Goal: Task Accomplishment & Management: Use online tool/utility

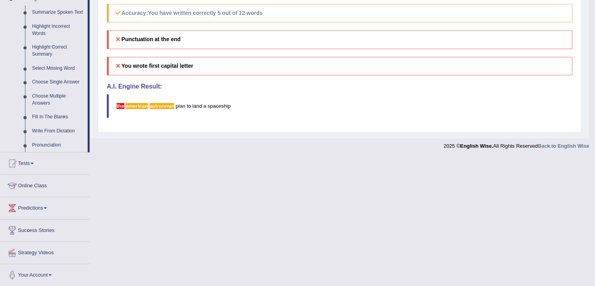
scroll to position [349, 0]
click at [30, 164] on link "Tests" at bounding box center [44, 162] width 89 height 20
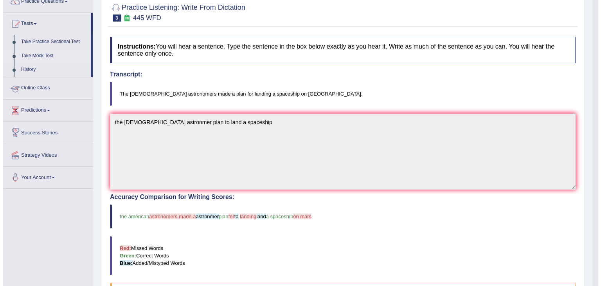
scroll to position [70, 0]
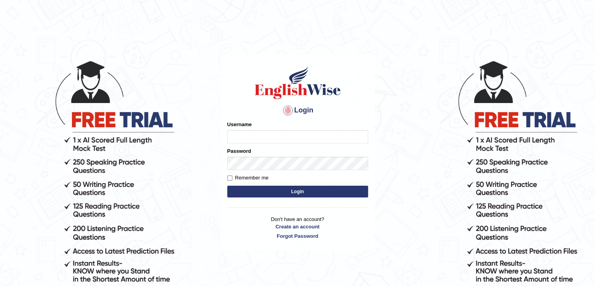
type input "ramsaran15"
click at [263, 195] on button "Login" at bounding box center [297, 191] width 141 height 12
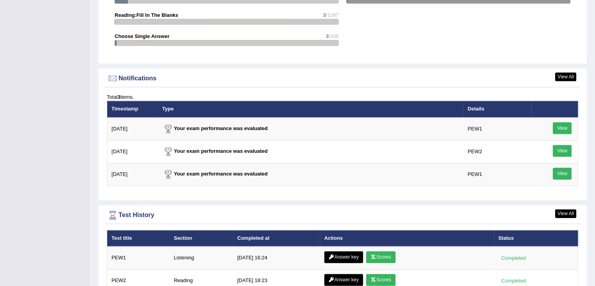
scroll to position [940, 0]
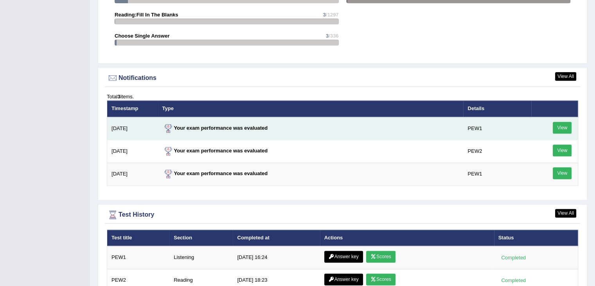
click at [560, 122] on link "View" at bounding box center [562, 128] width 19 height 12
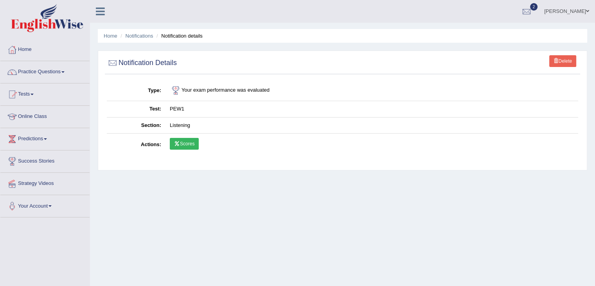
click at [190, 140] on link "Scores" at bounding box center [184, 144] width 29 height 12
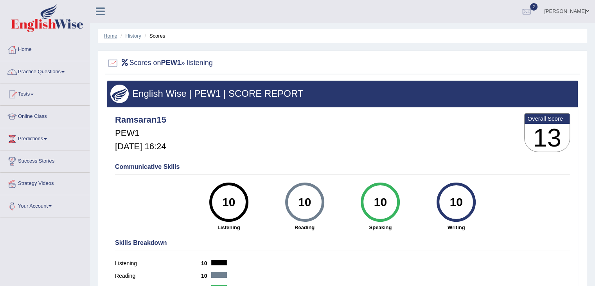
click at [111, 37] on link "Home" at bounding box center [111, 36] width 14 height 6
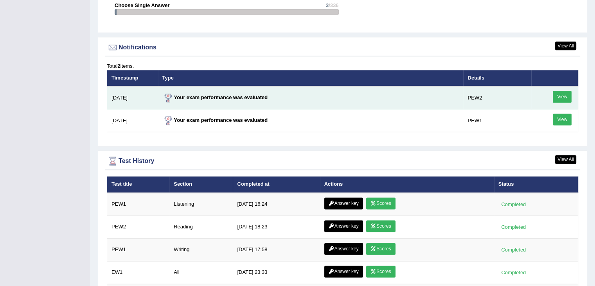
click at [559, 95] on link "View" at bounding box center [562, 97] width 19 height 12
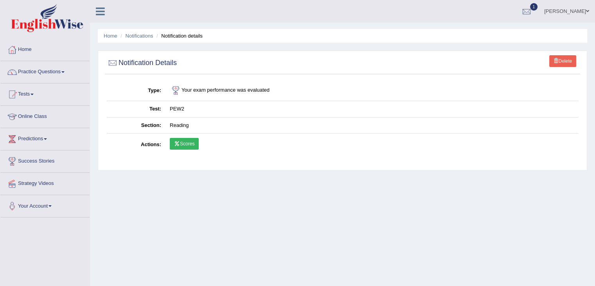
click at [179, 143] on icon at bounding box center [177, 143] width 6 height 5
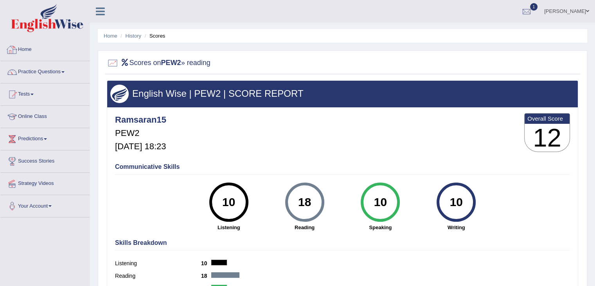
click at [102, 15] on icon at bounding box center [100, 11] width 9 height 10
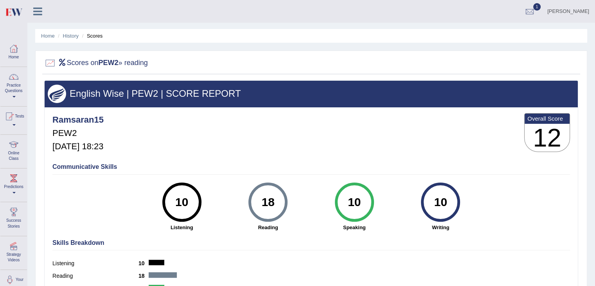
click at [38, 14] on icon at bounding box center [37, 11] width 9 height 10
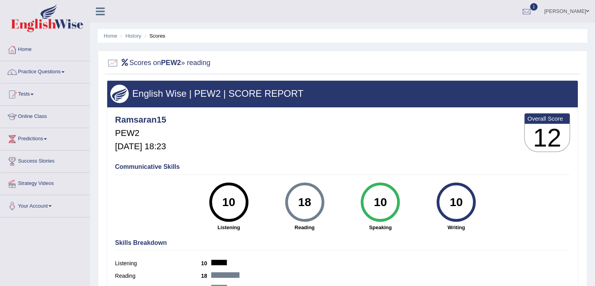
click at [587, 10] on span at bounding box center [587, 11] width 3 height 5
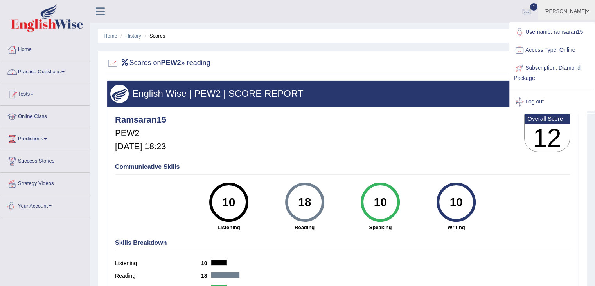
click at [42, 203] on link "Your Account" at bounding box center [44, 205] width 89 height 20
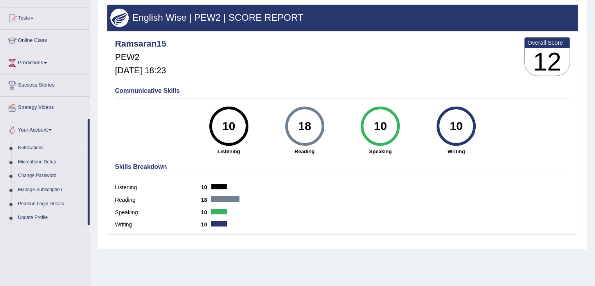
scroll to position [77, 0]
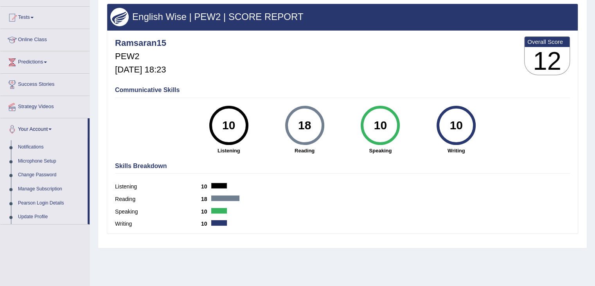
click at [33, 215] on link "Update Profile" at bounding box center [50, 217] width 73 height 14
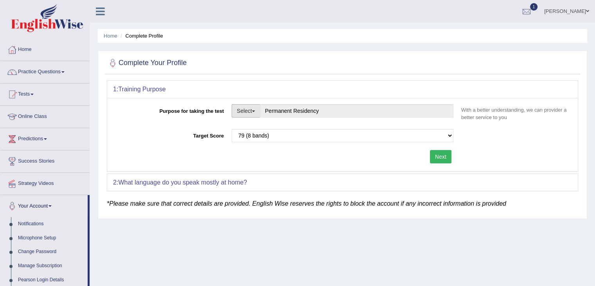
click at [250, 111] on button "Select" at bounding box center [246, 110] width 29 height 13
click at [122, 151] on div "Next" at bounding box center [285, 157] width 344 height 15
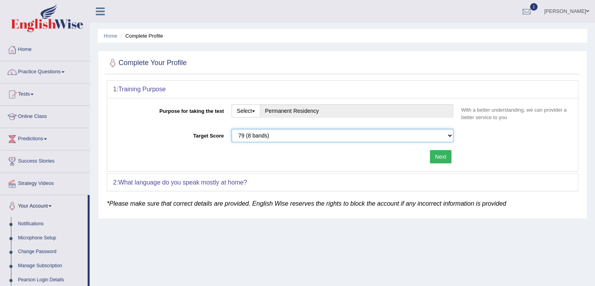
click at [239, 135] on select "Please select the correct value 50 (6 bands) 58 (6.5 bands) 65 (7 bands) 79 (8 …" at bounding box center [343, 135] width 222 height 13
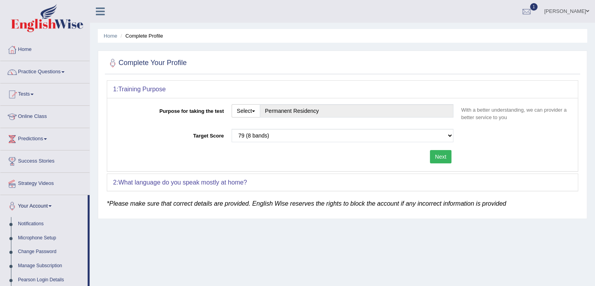
click at [168, 158] on div "Next" at bounding box center [285, 157] width 344 height 15
click at [29, 54] on link "Home" at bounding box center [44, 49] width 89 height 20
click at [29, 54] on link "Home" at bounding box center [43, 49] width 87 height 20
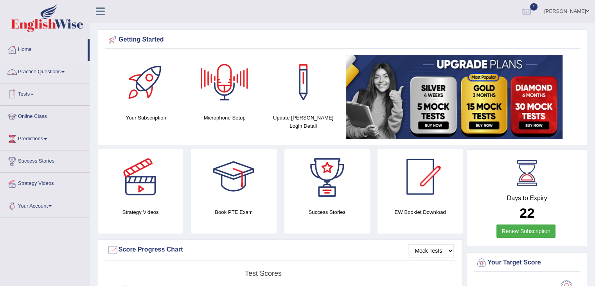
click at [29, 116] on link "Online Class" at bounding box center [44, 116] width 89 height 20
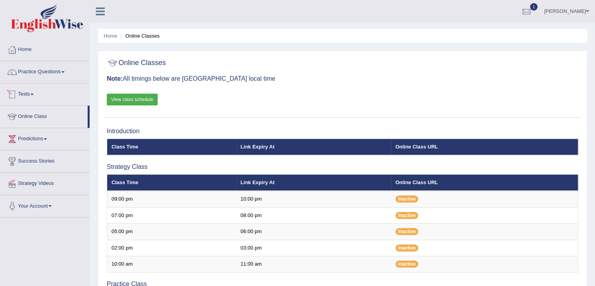
click at [34, 96] on link "Tests" at bounding box center [44, 93] width 89 height 20
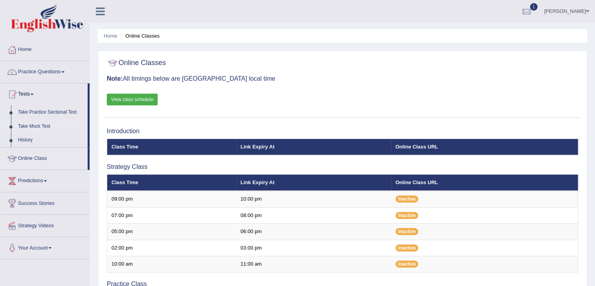
click at [28, 127] on link "Take Mock Test" at bounding box center [50, 126] width 73 height 14
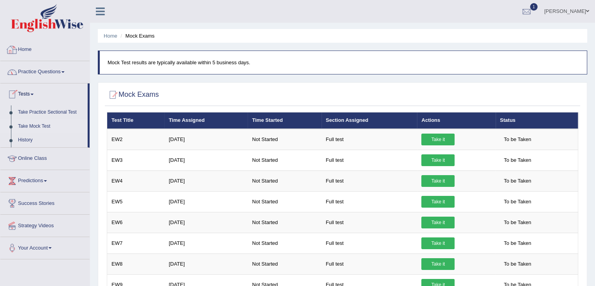
click at [29, 51] on link "Home" at bounding box center [44, 49] width 89 height 20
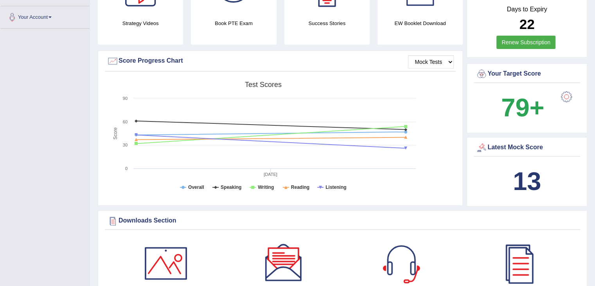
scroll to position [80, 0]
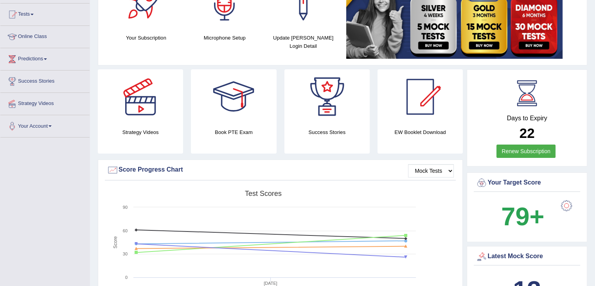
click at [31, 16] on link "Tests" at bounding box center [44, 14] width 89 height 20
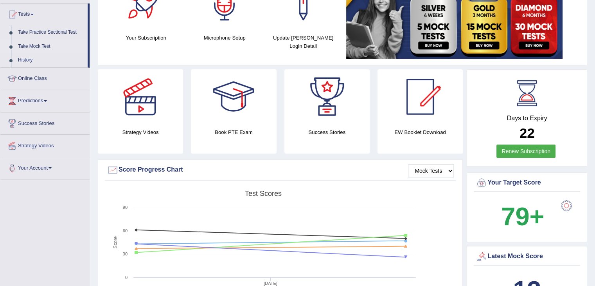
click at [38, 44] on link "Take Mock Test" at bounding box center [50, 47] width 73 height 14
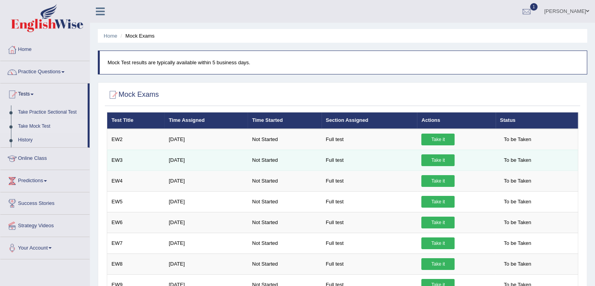
click at [440, 157] on link "Take it" at bounding box center [437, 160] width 33 height 12
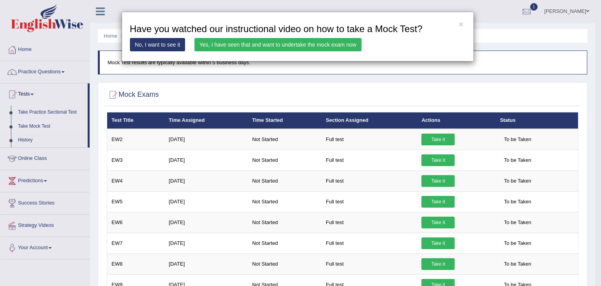
click at [319, 42] on link "Yes, I have seen that and want to undertake the mock exam now" at bounding box center [277, 44] width 167 height 13
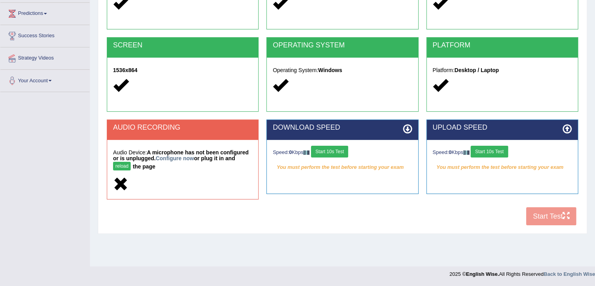
click at [335, 150] on button "Start 10s Test" at bounding box center [329, 152] width 37 height 12
click at [121, 165] on button "reload" at bounding box center [122, 166] width 18 height 9
click at [172, 157] on link "Configure now" at bounding box center [175, 158] width 38 height 6
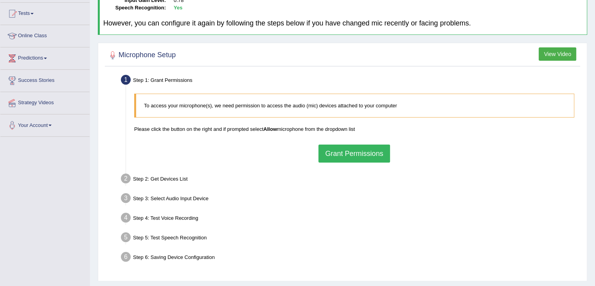
scroll to position [81, 0]
click at [30, 14] on link "Tests" at bounding box center [44, 12] width 89 height 20
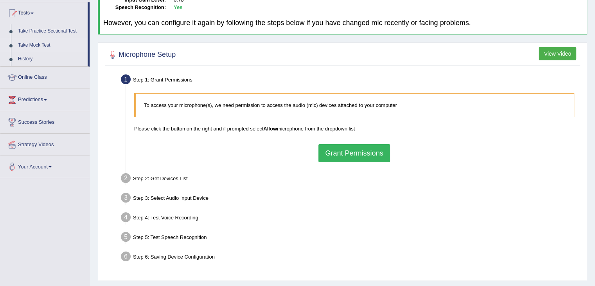
click at [39, 41] on link "Take Mock Test" at bounding box center [50, 45] width 73 height 14
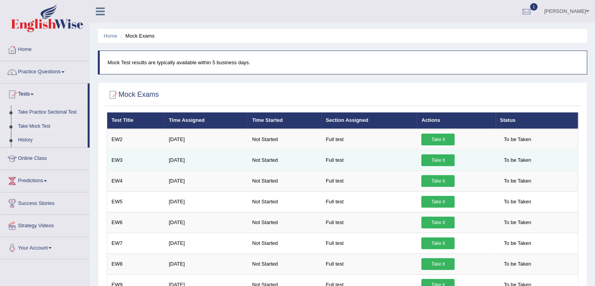
click at [443, 157] on link "Take it" at bounding box center [437, 160] width 33 height 12
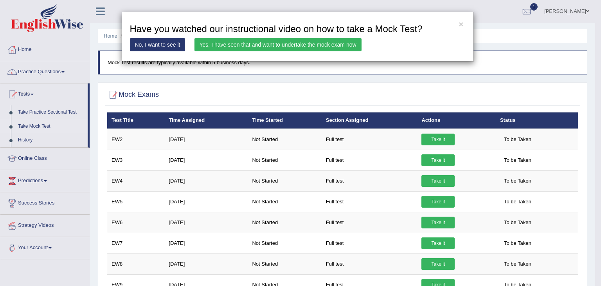
click at [275, 45] on link "Yes, I have seen that and want to undertake the mock exam now" at bounding box center [277, 44] width 167 height 13
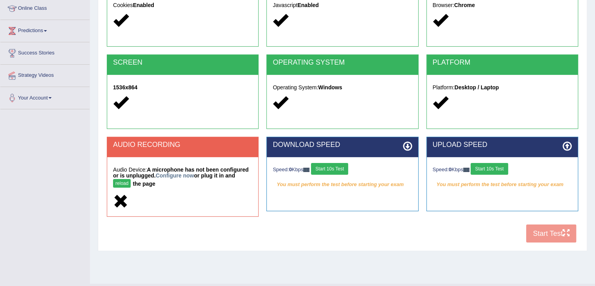
scroll to position [113, 0]
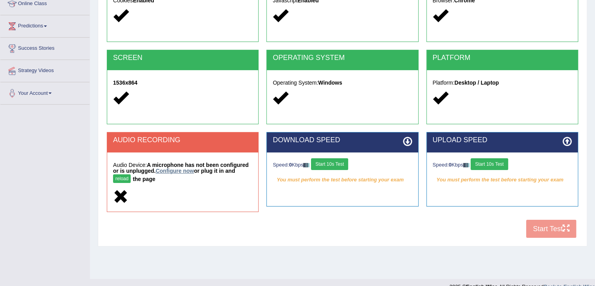
click at [188, 169] on link "Configure now" at bounding box center [175, 170] width 38 height 6
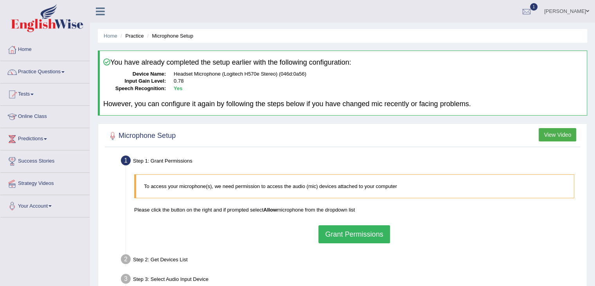
click at [351, 235] on button "Grant Permissions" at bounding box center [353, 234] width 71 height 18
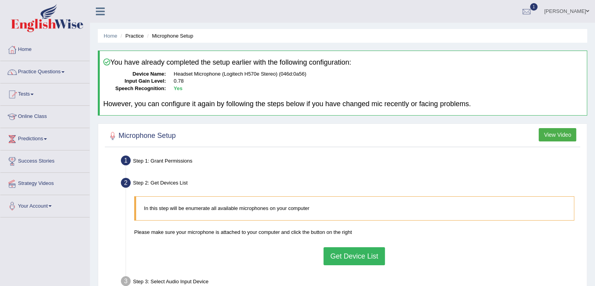
click at [355, 258] on button "Get Device List" at bounding box center [353, 256] width 61 height 18
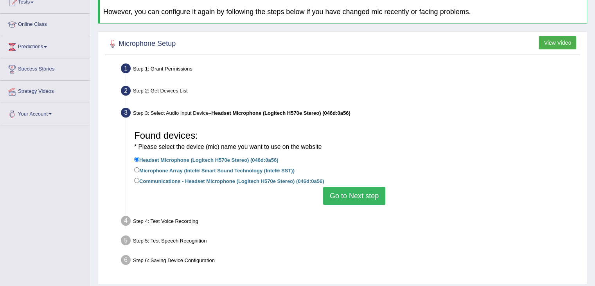
scroll to position [102, 0]
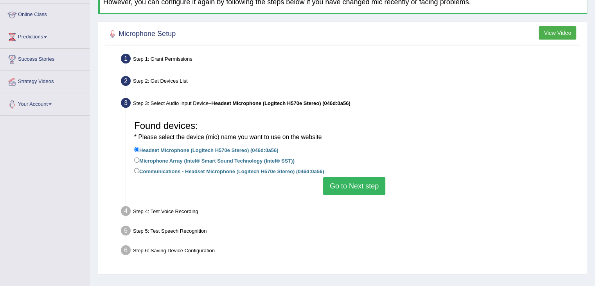
click at [355, 183] on button "Go to Next step" at bounding box center [354, 186] width 62 height 18
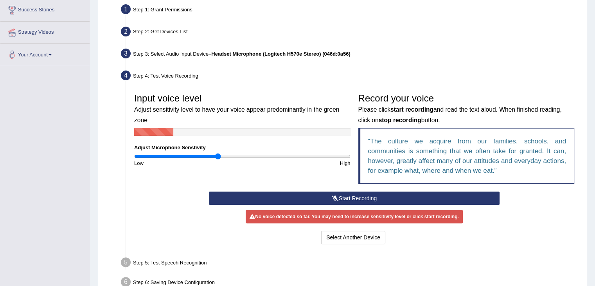
scroll to position [151, 0]
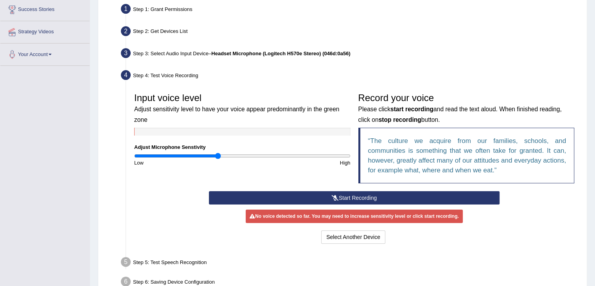
click at [379, 196] on button "Start Recording" at bounding box center [354, 197] width 291 height 13
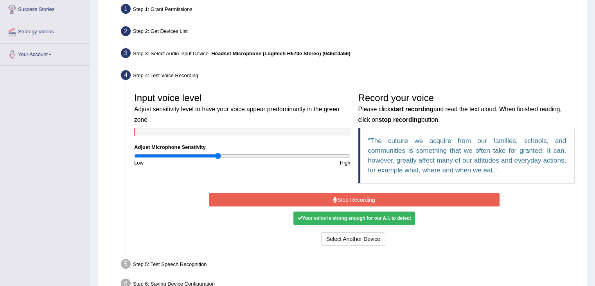
click at [374, 198] on button "Stop Recording" at bounding box center [354, 199] width 291 height 13
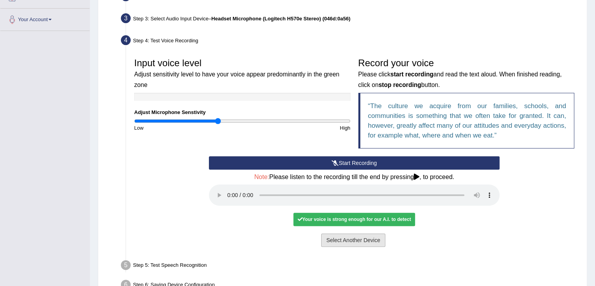
scroll to position [186, 0]
click at [361, 239] on button "Voice is ok. Go to Next step" at bounding box center [386, 239] width 77 height 13
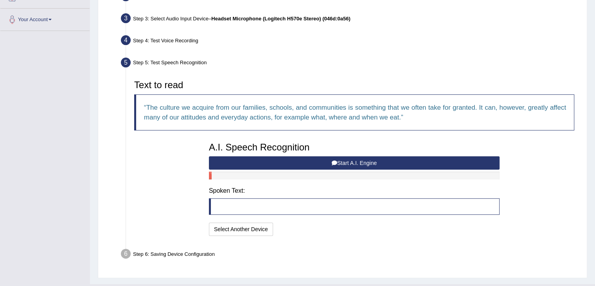
click at [277, 163] on button "Start A.I. Engine" at bounding box center [354, 162] width 291 height 13
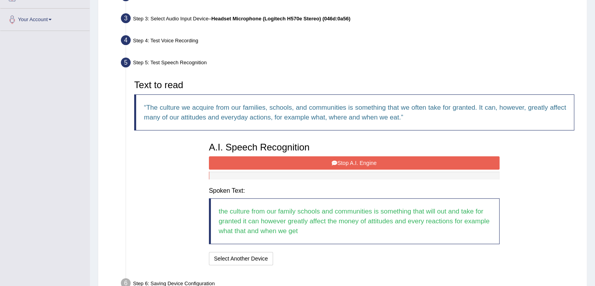
click at [313, 158] on button "Stop A.I. Engine" at bounding box center [354, 162] width 291 height 13
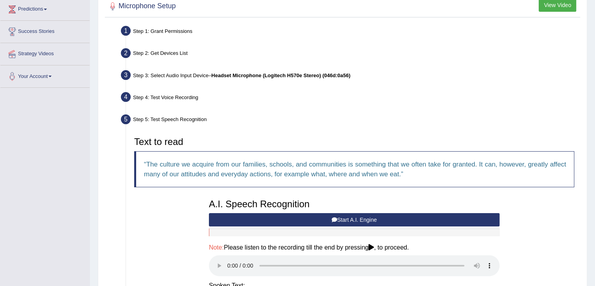
scroll to position [129, 0]
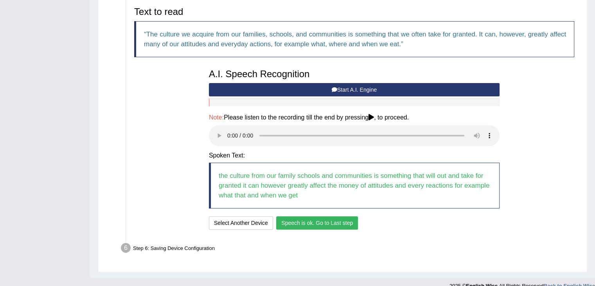
click at [313, 225] on button "Speech is ok. Go to Last step" at bounding box center [317, 222] width 82 height 13
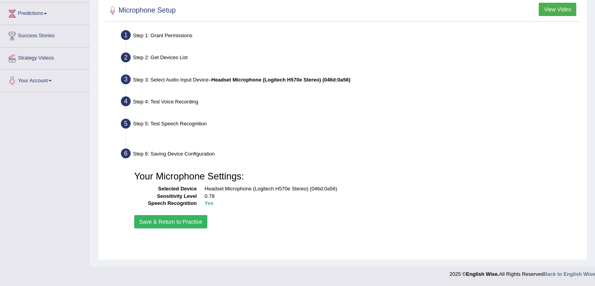
scroll to position [125, 0]
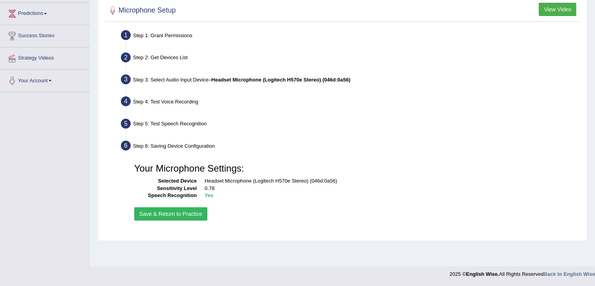
click at [180, 212] on button "Save & Return to Practice" at bounding box center [170, 213] width 73 height 13
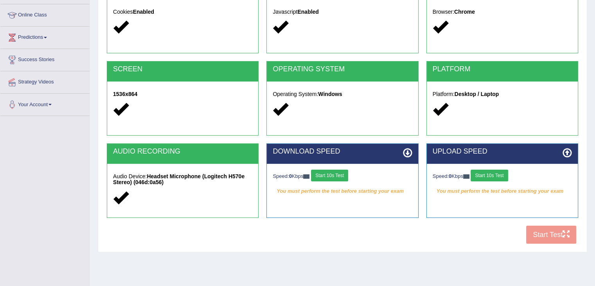
click at [329, 172] on button "Start 10s Test" at bounding box center [329, 175] width 37 height 12
click at [487, 174] on button "Start 10s Test" at bounding box center [489, 175] width 37 height 12
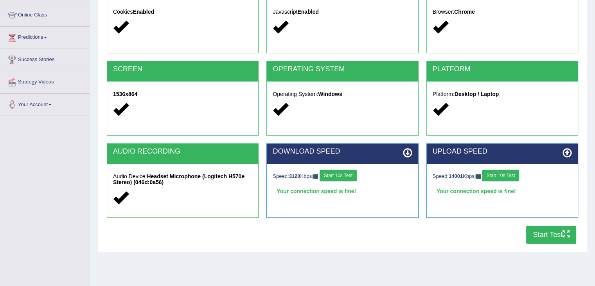
click at [543, 234] on button "Start Test" at bounding box center [551, 234] width 50 height 18
